Goal: Navigation & Orientation: Find specific page/section

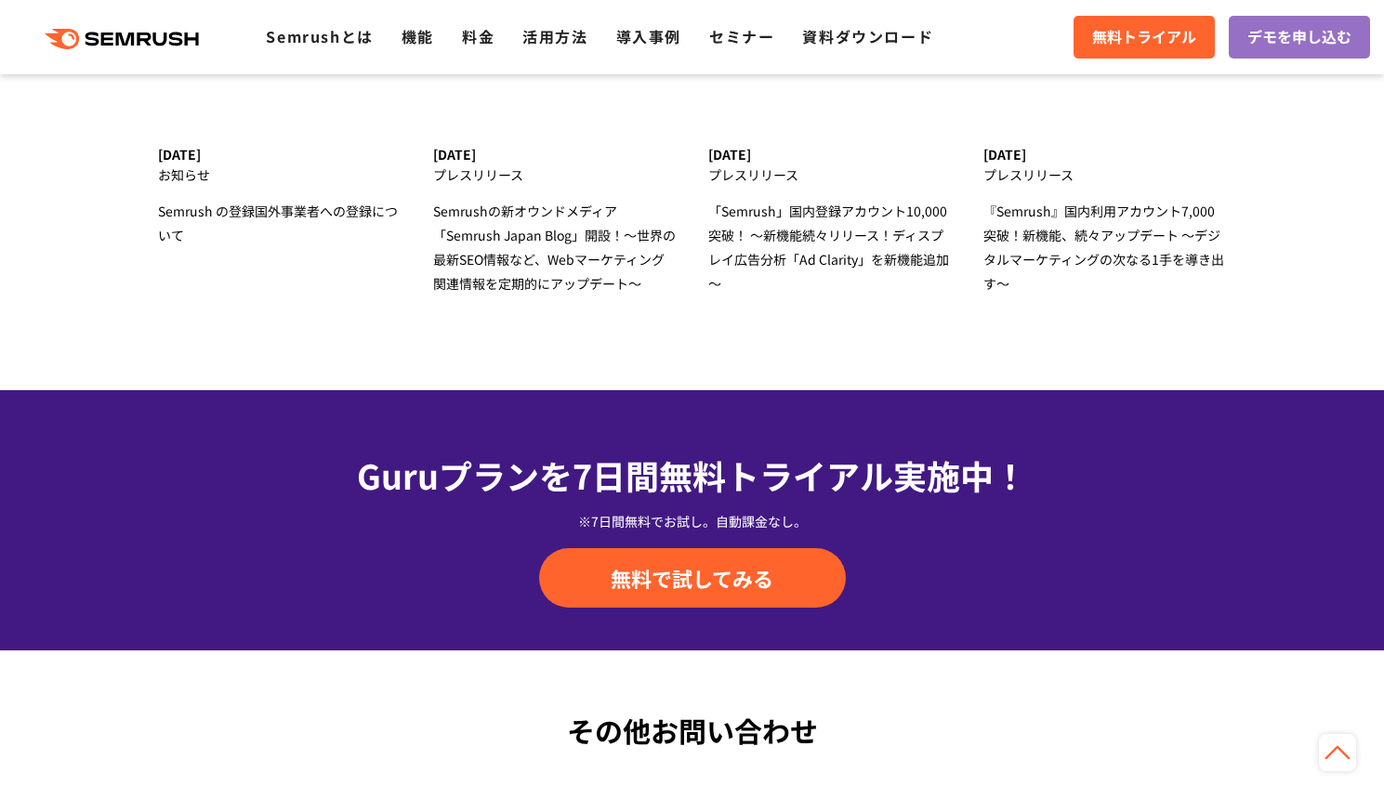
scroll to position [6002, 0]
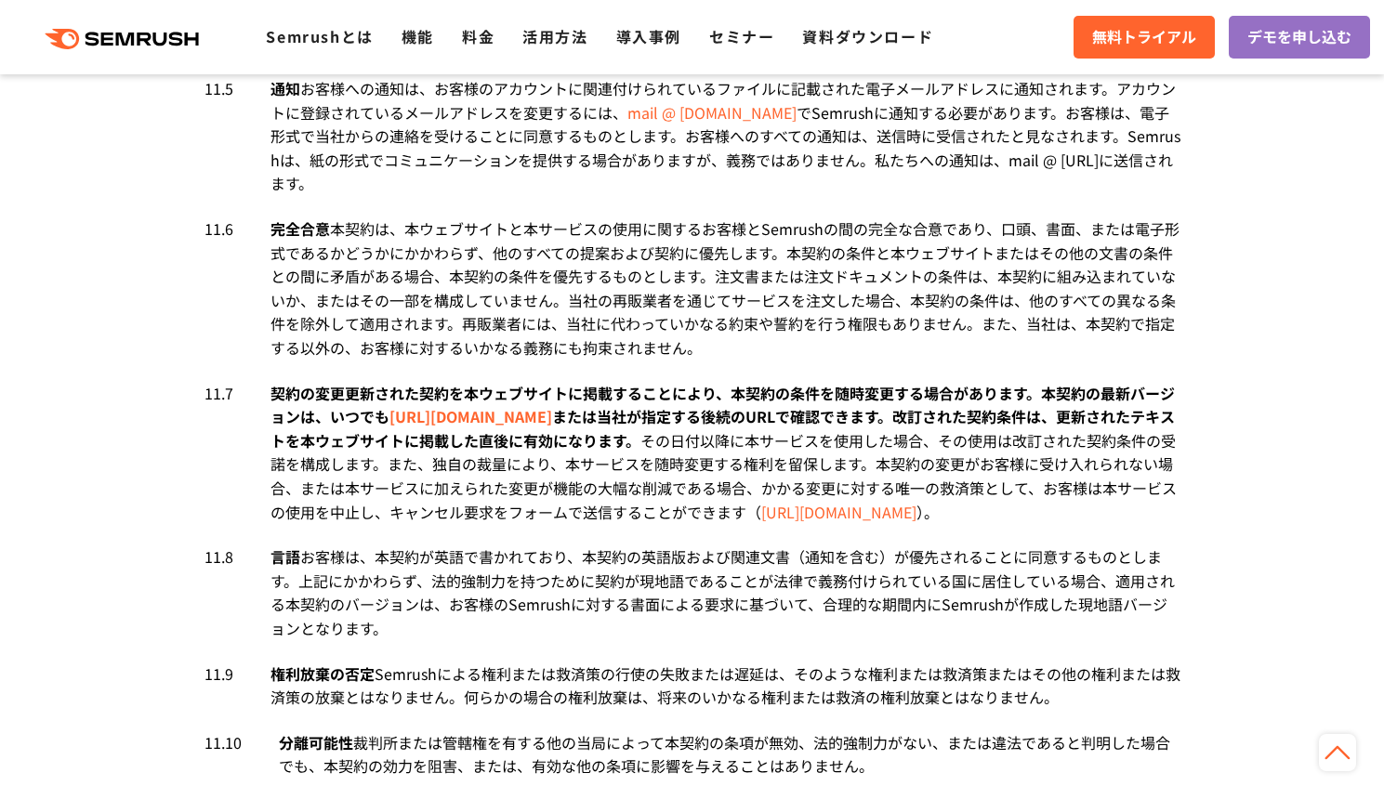
scroll to position [10613, 0]
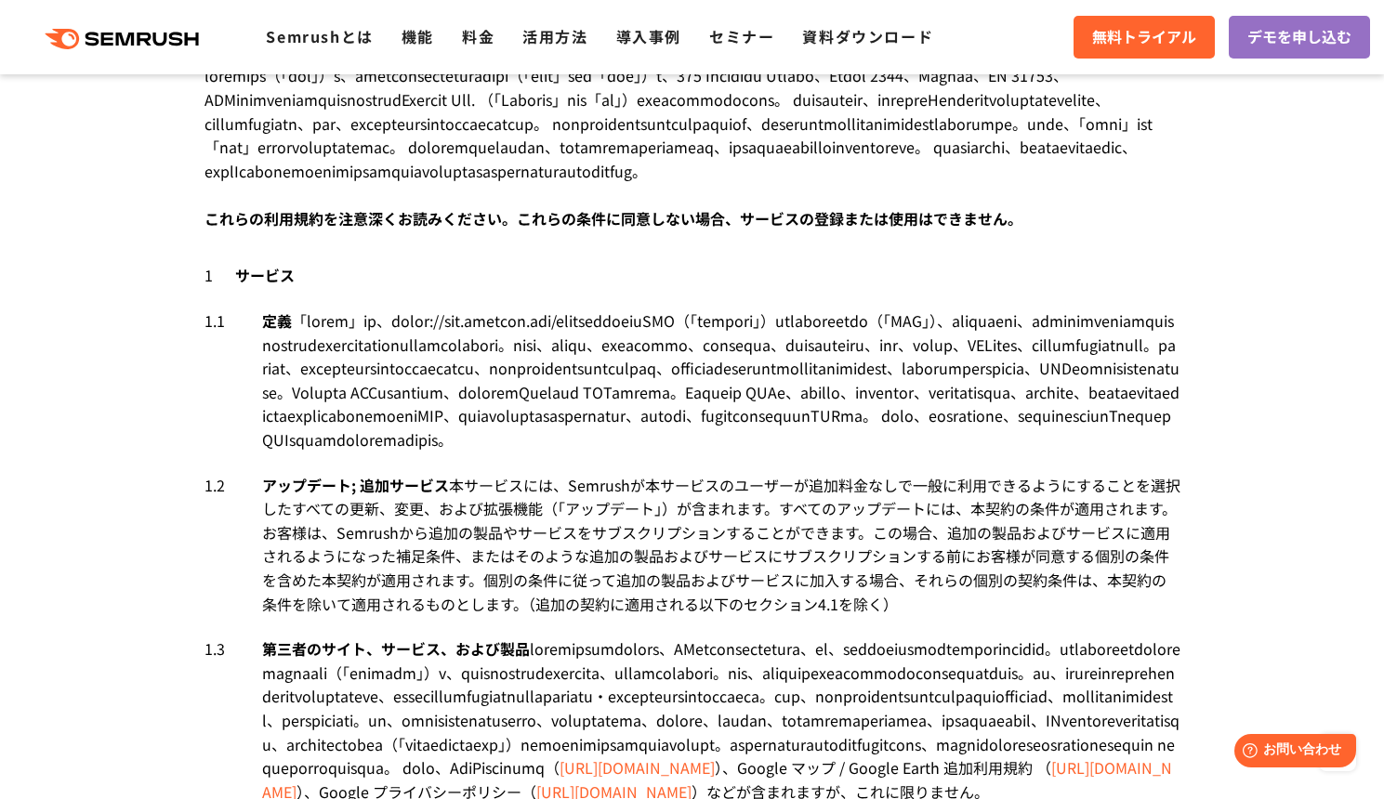
scroll to position [0, 0]
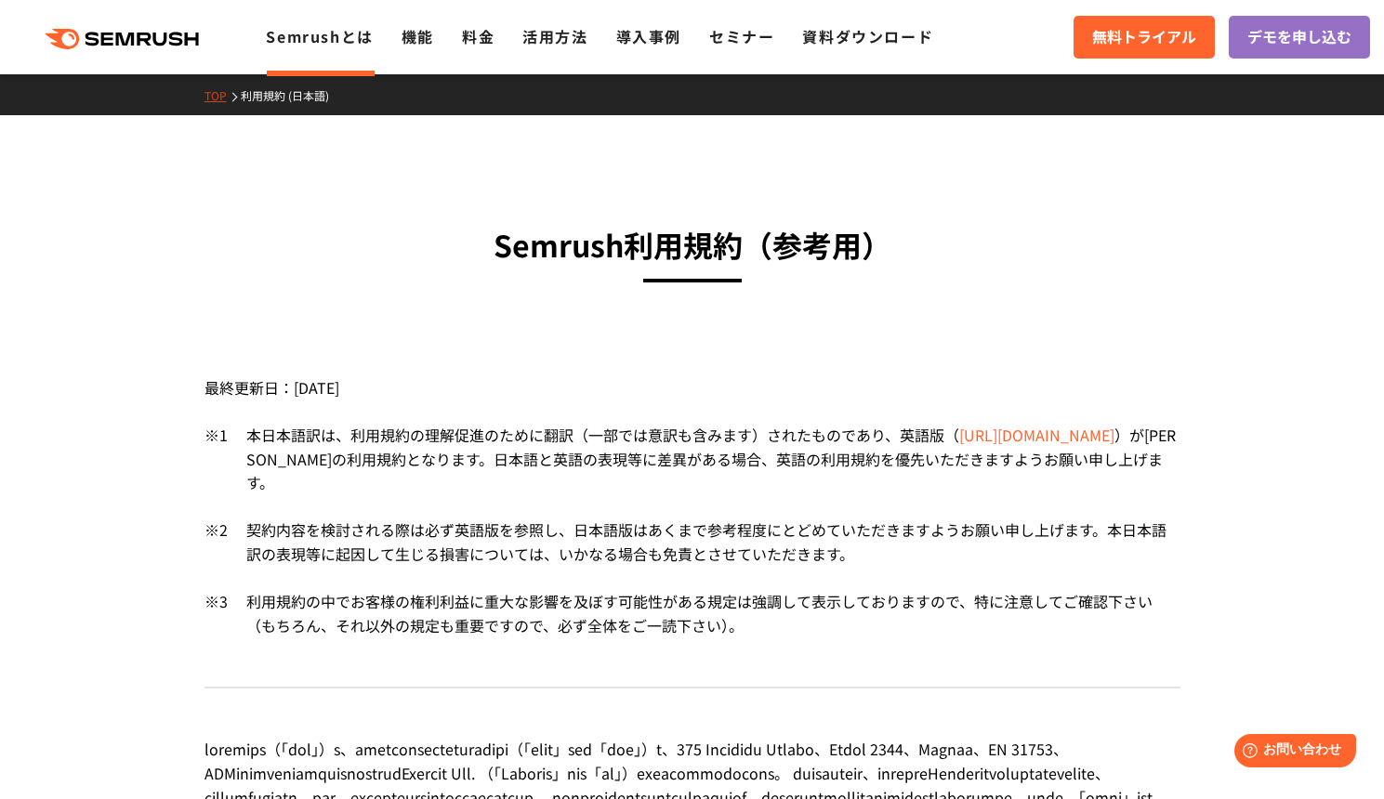
click at [316, 37] on link "Semrushとは" at bounding box center [319, 36] width 107 height 22
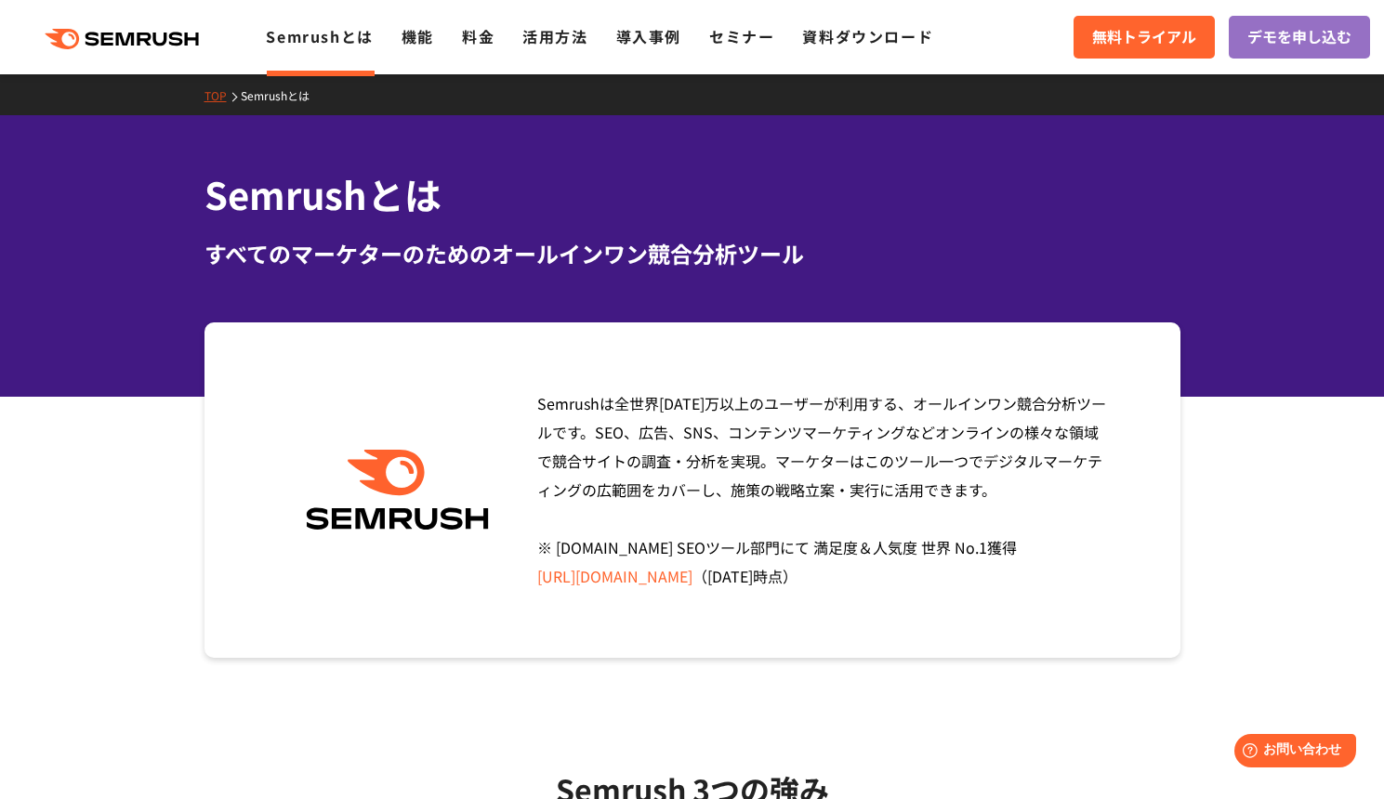
click at [139, 37] on icon at bounding box center [146, 39] width 14 height 13
